Goal: Check status: Check status

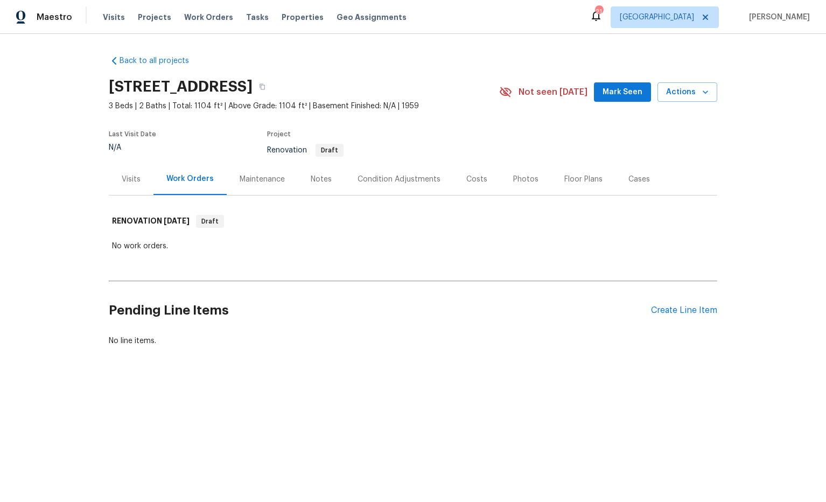
click at [134, 180] on div "Visits" at bounding box center [131, 179] width 19 height 11
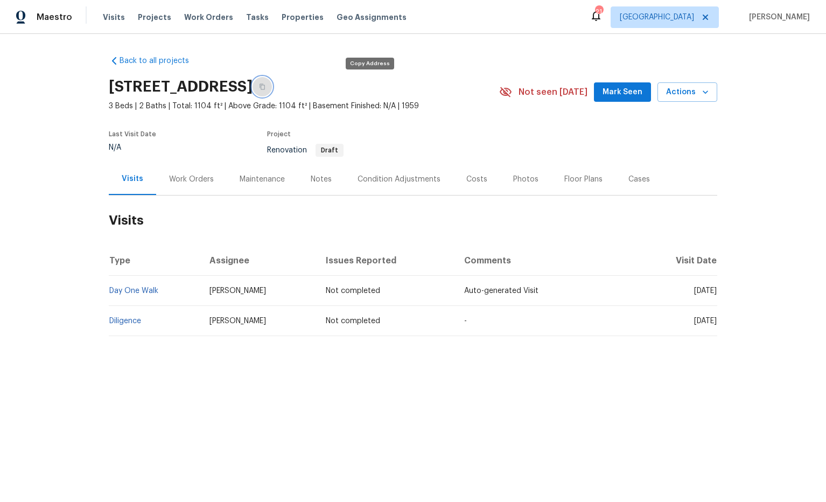
click at [265, 87] on icon "button" at bounding box center [262, 86] width 6 height 6
click at [694, 25] on span "[GEOGRAPHIC_DATA]" at bounding box center [665, 17] width 108 height 22
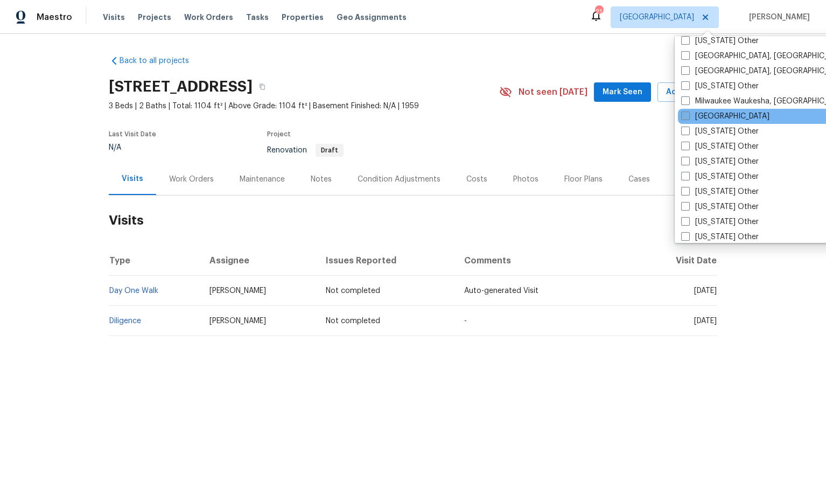
scroll to position [866, 0]
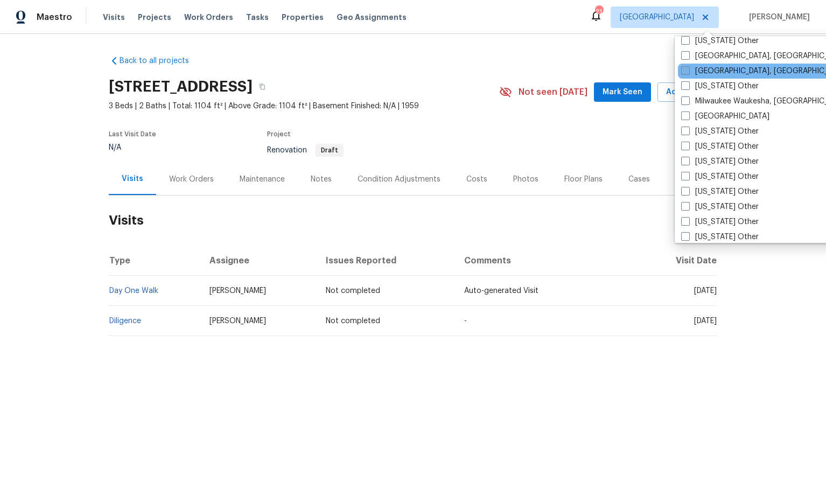
click at [684, 72] on span at bounding box center [685, 70] width 9 height 9
click at [684, 72] on input "[GEOGRAPHIC_DATA], [GEOGRAPHIC_DATA]" at bounding box center [684, 69] width 7 height 7
checkbox input "true"
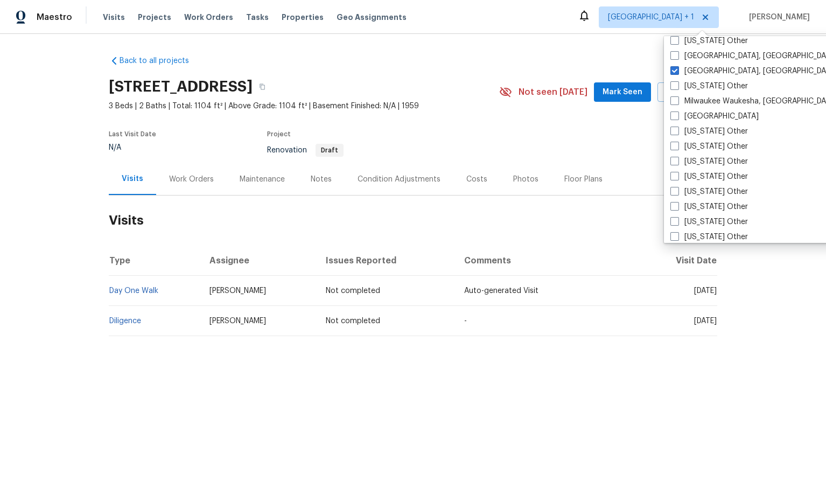
click at [640, 67] on div "Back to all projects [STREET_ADDRESS] 3 Beds | 2 Baths | Total: 1104 ft² | Abov…" at bounding box center [413, 196] width 608 height 298
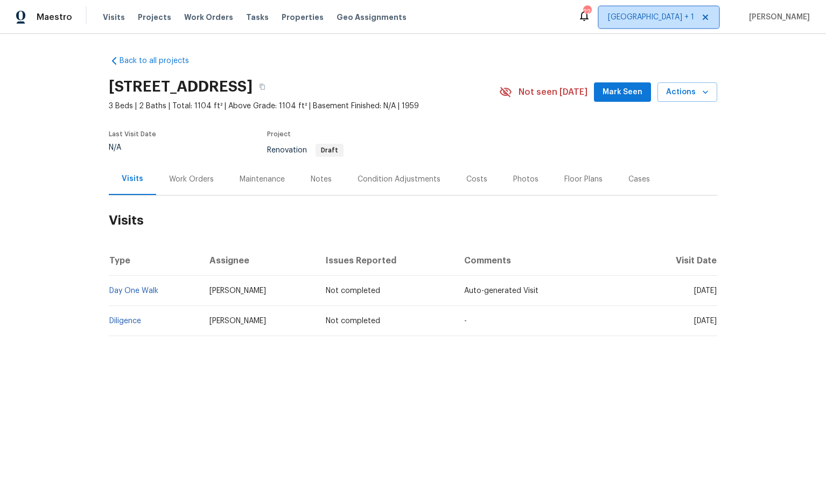
click at [694, 18] on span "[GEOGRAPHIC_DATA] + 1" at bounding box center [651, 17] width 86 height 11
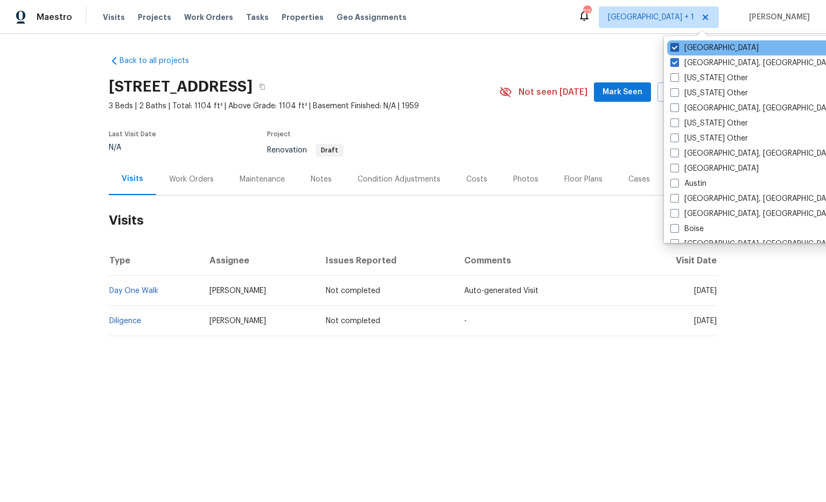
drag, startPoint x: 707, startPoint y: 48, endPoint x: 685, endPoint y: 47, distance: 22.1
click at [707, 48] on label "[GEOGRAPHIC_DATA]" at bounding box center [714, 48] width 88 height 11
click at [677, 48] on input "[GEOGRAPHIC_DATA]" at bounding box center [673, 46] width 7 height 7
checkbox input "false"
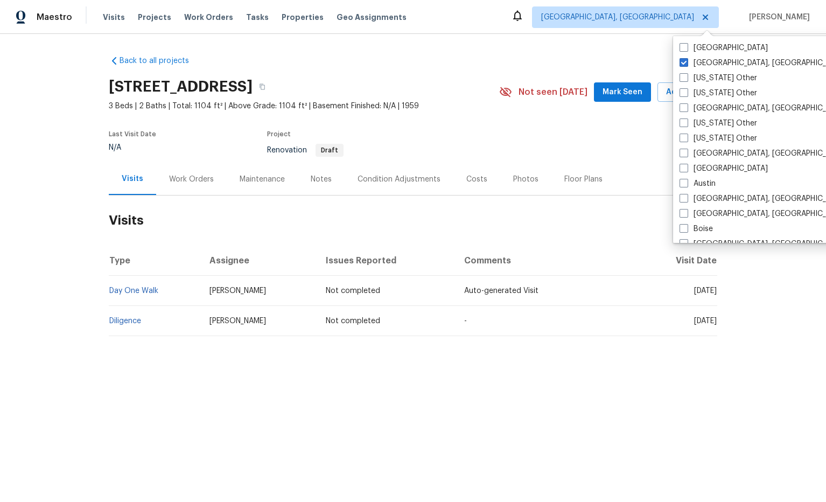
click at [606, 37] on div "Back to all projects [STREET_ADDRESS] 3 Beds | 2 Baths | Total: 1104 ft² | Abov…" at bounding box center [413, 221] width 826 height 375
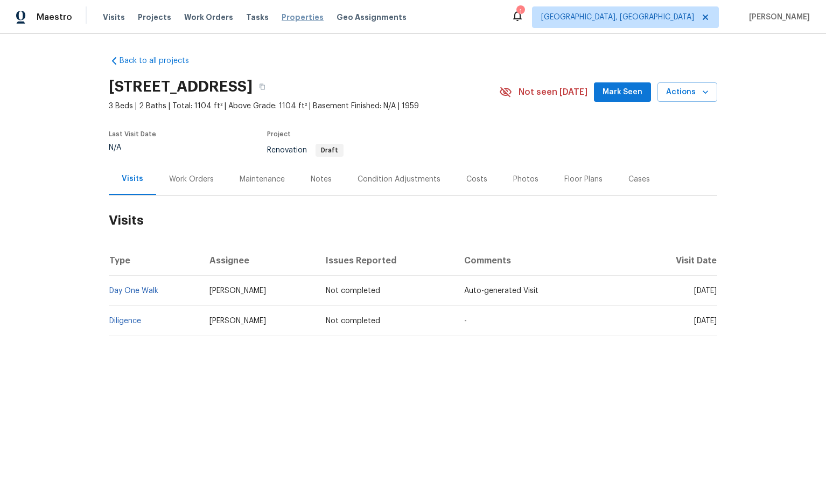
click at [290, 20] on span "Properties" at bounding box center [303, 17] width 42 height 11
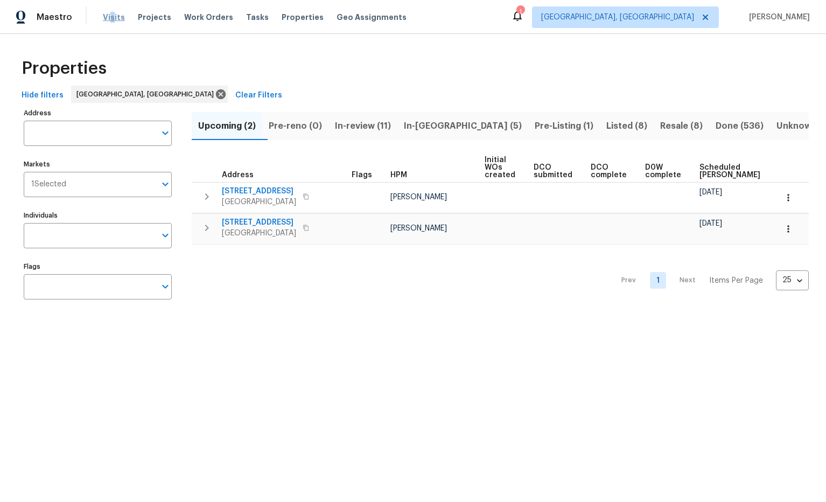
click at [111, 16] on span "Visits" at bounding box center [114, 17] width 22 height 11
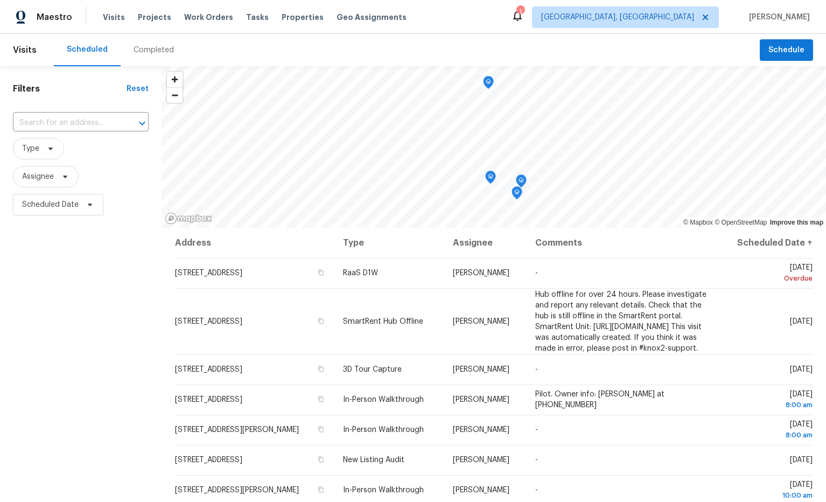
click at [152, 50] on div "Completed" at bounding box center [154, 50] width 40 height 11
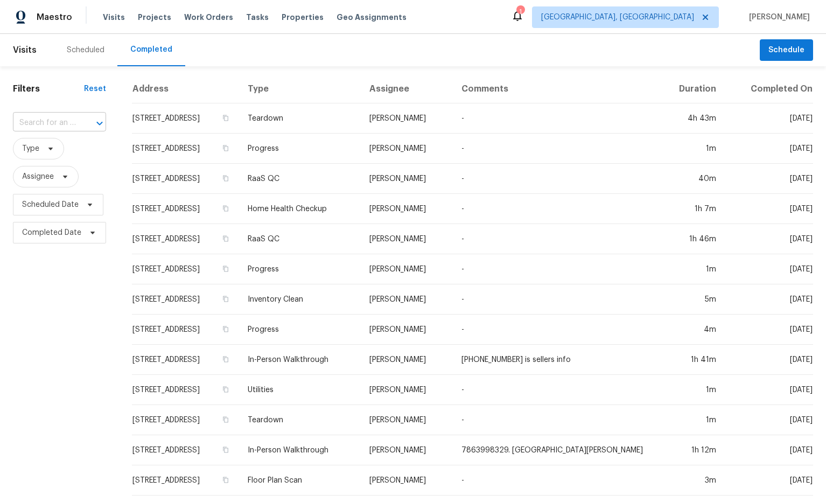
click at [61, 120] on input "text" at bounding box center [44, 123] width 63 height 17
paste input "[STREET_ADDRESS]"
type input "[STREET_ADDRESS]"
click at [71, 151] on li "[STREET_ADDRESS]" at bounding box center [59, 147] width 92 height 18
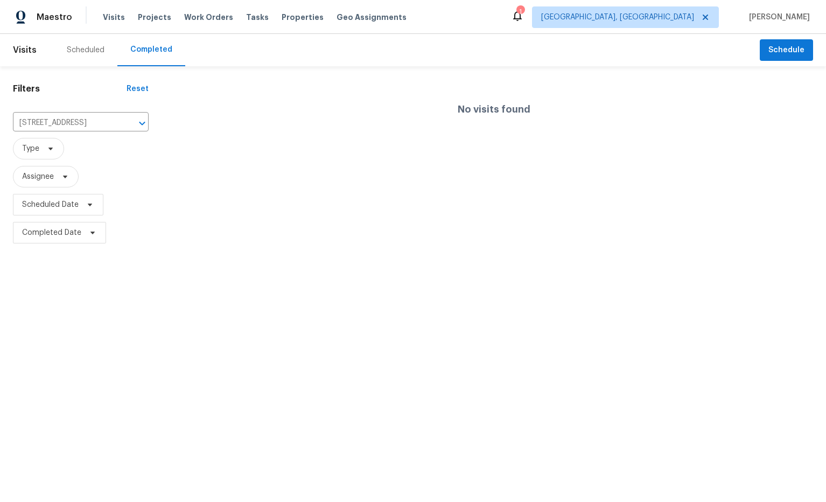
click at [89, 48] on div "Scheduled" at bounding box center [86, 50] width 38 height 11
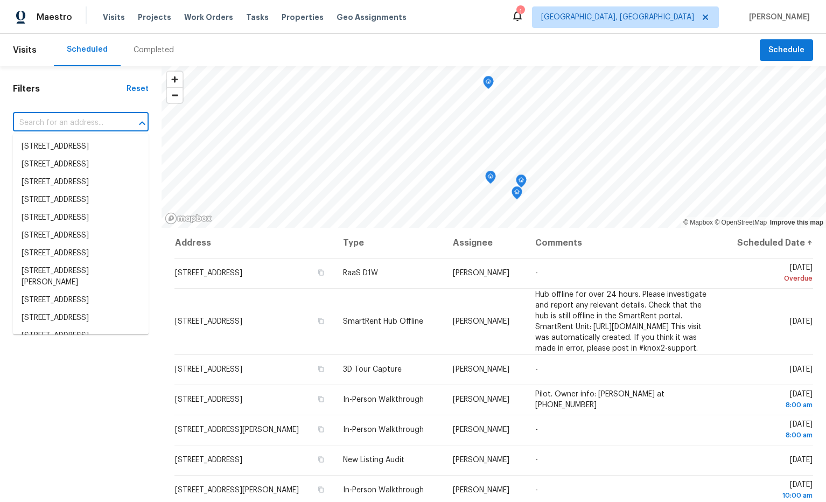
click at [90, 122] on input "text" at bounding box center [66, 123] width 106 height 17
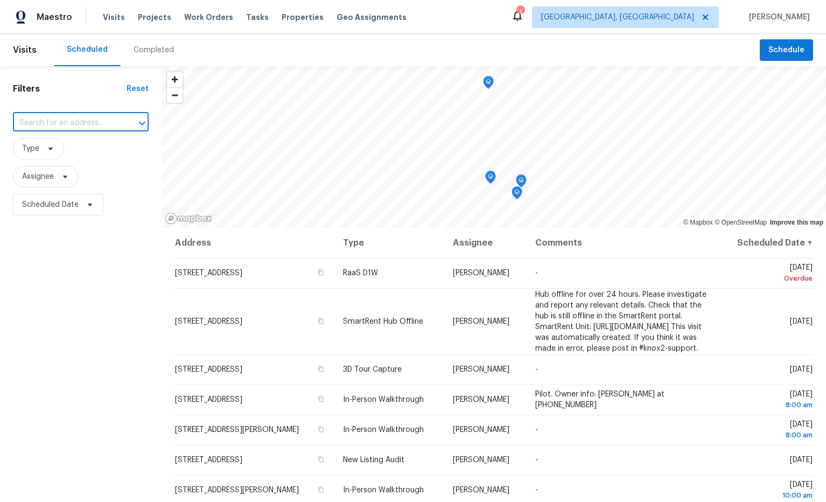
paste input "[STREET_ADDRESS]"
type input "[STREET_ADDRESS]"
click at [93, 148] on li "[STREET_ADDRESS]" at bounding box center [81, 147] width 136 height 18
